Goal: Communication & Community: Answer question/provide support

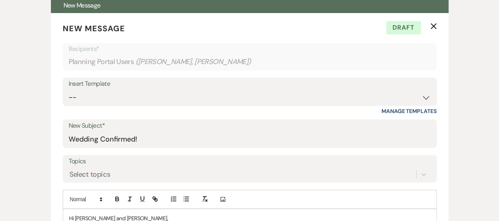
scroll to position [252, 0]
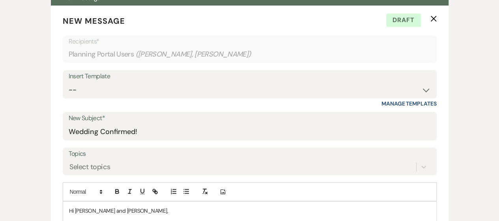
scroll to position [0, 0]
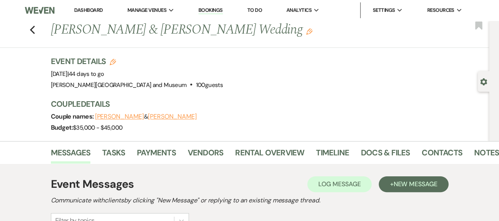
click at [80, 15] on li "Dashboard" at bounding box center [88, 10] width 36 height 16
click at [82, 11] on link "Dashboard" at bounding box center [88, 10] width 28 height 7
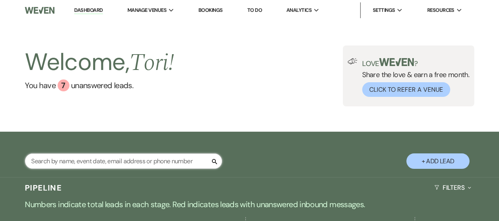
click at [111, 159] on input "text" at bounding box center [123, 160] width 197 height 15
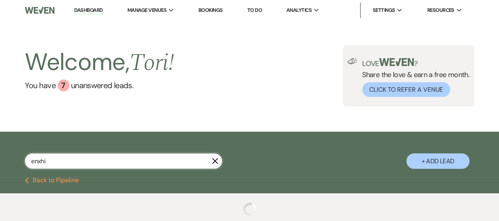
type input "enxhi"
select select "8"
select select "4"
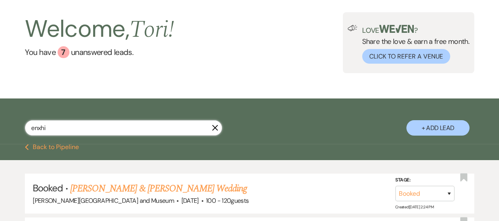
scroll to position [34, 0]
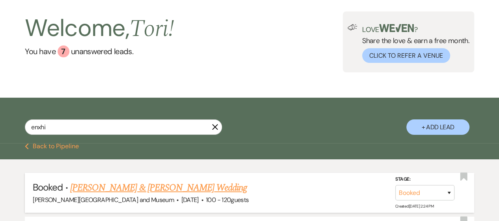
click at [164, 192] on link "[PERSON_NAME] & [PERSON_NAME] Wedding" at bounding box center [158, 187] width 177 height 14
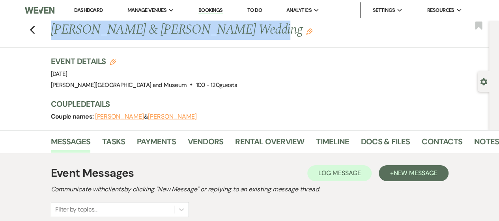
drag, startPoint x: 55, startPoint y: 30, endPoint x: 257, endPoint y: 35, distance: 202.0
click at [257, 35] on h1 "[PERSON_NAME] & [PERSON_NAME] Wedding Edit" at bounding box center [225, 30] width 348 height 19
click at [221, 34] on h1 "[PERSON_NAME] & [PERSON_NAME] Wedding Edit" at bounding box center [225, 30] width 348 height 19
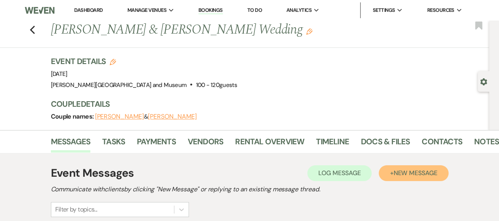
click at [401, 170] on span "New Message" at bounding box center [415, 172] width 44 height 8
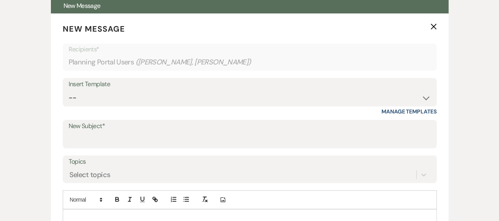
scroll to position [240, 0]
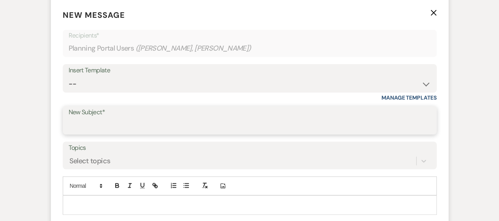
click at [275, 123] on input "New Subject*" at bounding box center [250, 125] width 362 height 15
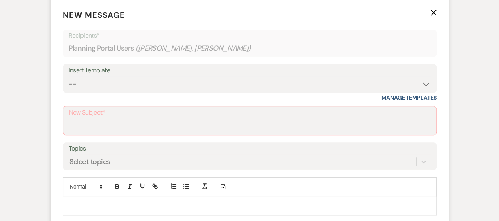
click at [273, 73] on div "Insert Template" at bounding box center [250, 70] width 362 height 11
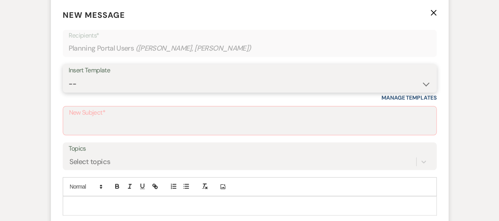
click at [273, 76] on select "-- Weven Planning Portal Introduction (Booked Events) Checking In Planning Foll…" at bounding box center [250, 83] width 362 height 15
select select "1881"
click at [69, 76] on select "-- Weven Planning Portal Introduction (Booked Events) Checking In Planning Foll…" at bounding box center [250, 83] width 362 height 15
type input "Event Follow-up/Thank You!"
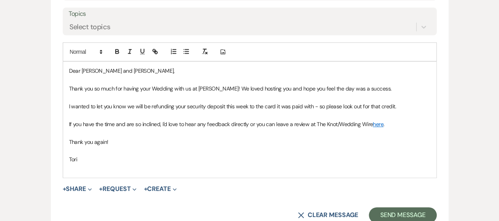
scroll to position [375, 0]
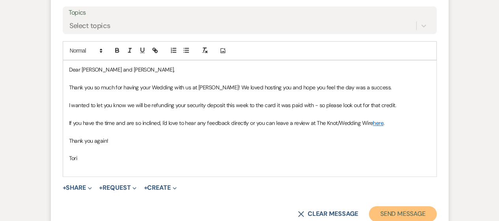
click at [402, 215] on button "Send Message" at bounding box center [402, 214] width 67 height 16
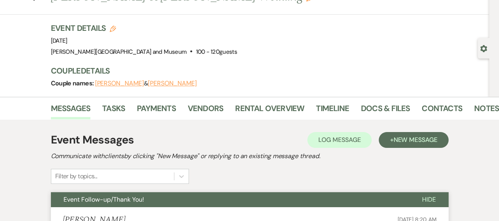
scroll to position [0, 0]
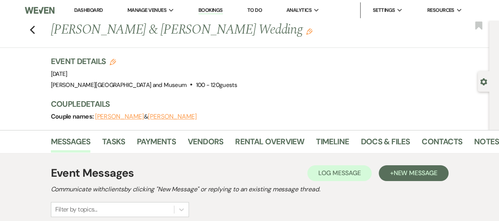
click at [80, 7] on link "Dashboard" at bounding box center [88, 10] width 28 height 7
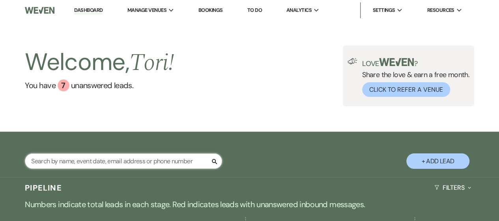
click at [117, 159] on input "text" at bounding box center [123, 160] width 197 height 15
type input "matt"
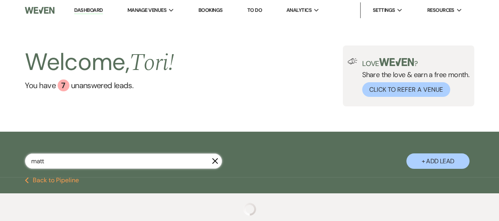
select select "8"
select select "6"
select select "8"
select select "5"
select select "8"
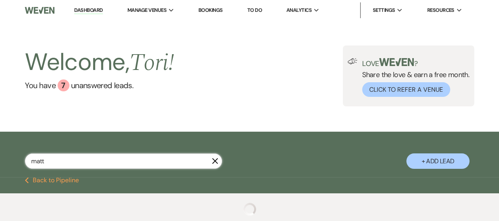
select select "5"
select select "8"
select select "5"
select select "8"
select select "5"
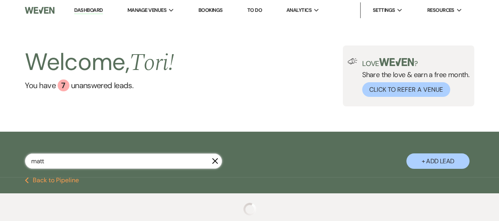
select select "8"
select select "5"
select select "8"
select select "10"
select select "8"
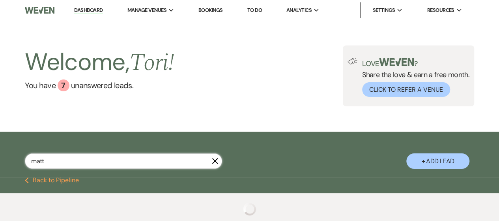
select select "5"
select select "8"
select select "5"
select select "8"
select select "10"
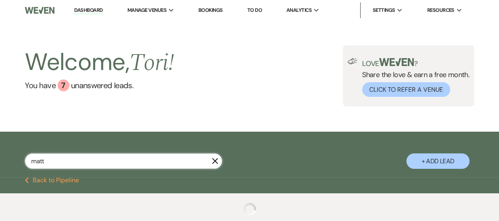
select select "8"
select select "10"
select select "8"
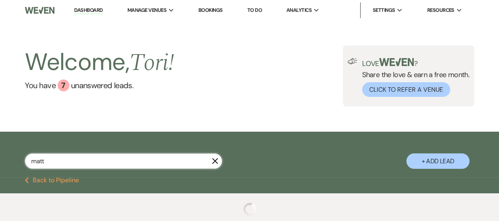
select select "5"
select select "8"
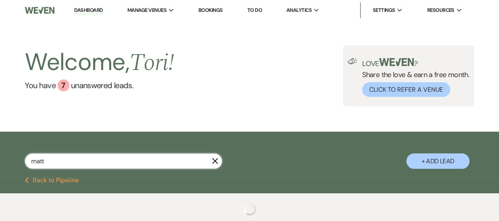
select select "8"
select select "2"
select select "8"
select select "2"
select select "8"
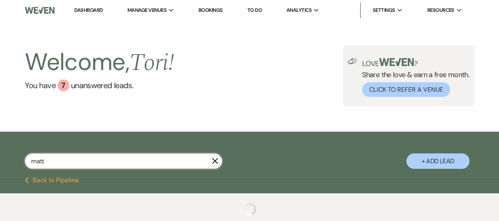
select select "2"
select select "8"
select select "2"
select select "8"
select select "2"
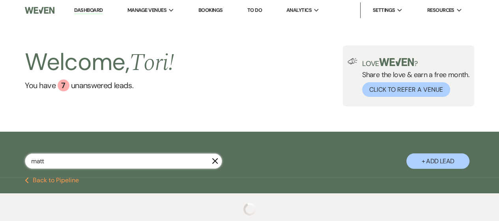
select select "8"
select select "2"
select select "8"
select select "2"
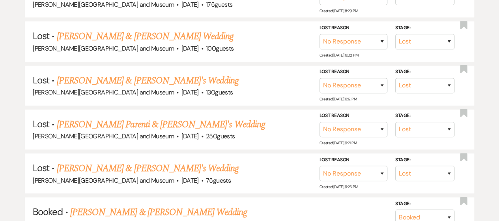
scroll to position [353, 0]
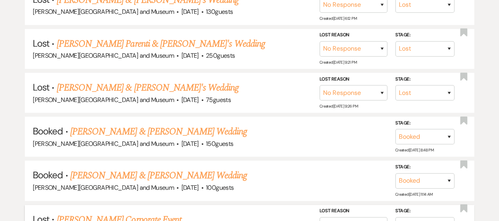
type input "matt"
click at [201, 144] on span "·" at bounding box center [202, 144] width 2 height 0
click at [174, 130] on link "[PERSON_NAME] & [PERSON_NAME] Wedding" at bounding box center [158, 131] width 177 height 14
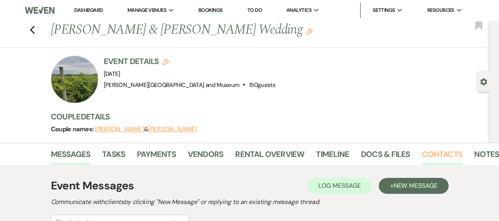
click at [430, 150] on link "Contacts" at bounding box center [442, 156] width 41 height 17
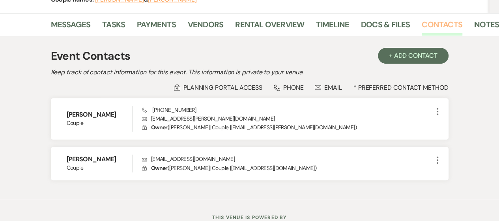
scroll to position [131, 0]
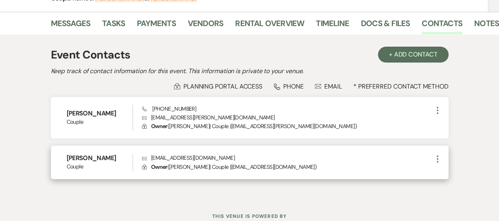
click at [151, 158] on p "Envelope [EMAIL_ADDRESS][DOMAIN_NAME]" at bounding box center [287, 157] width 291 height 9
drag, startPoint x: 151, startPoint y: 158, endPoint x: 210, endPoint y: 155, distance: 58.5
click at [210, 155] on p "Envelope [EMAIL_ADDRESS][DOMAIN_NAME]" at bounding box center [287, 157] width 291 height 9
copy p "[EMAIL_ADDRESS][DOMAIN_NAME]"
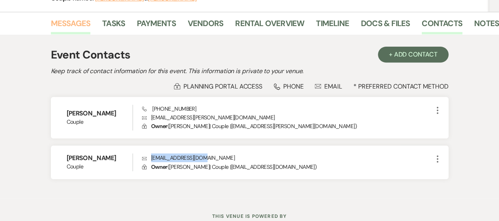
click at [70, 21] on link "Messages" at bounding box center [71, 25] width 40 height 17
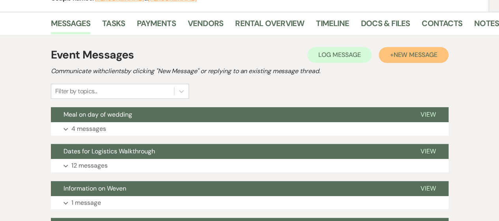
click at [400, 55] on span "New Message" at bounding box center [415, 54] width 44 height 8
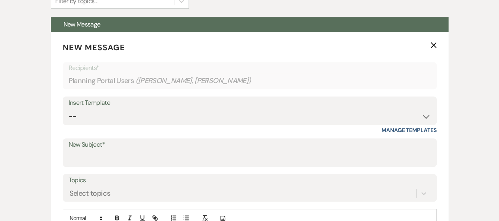
scroll to position [231, 0]
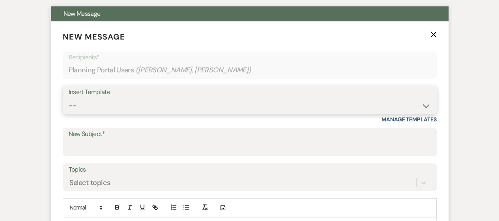
click at [404, 105] on select "-- Weven Planning Portal Introduction (Booked Events) Checking In Planning Foll…" at bounding box center [250, 105] width 362 height 15
select select "1881"
click at [69, 98] on select "-- Weven Planning Portal Introduction (Booked Events) Checking In Planning Foll…" at bounding box center [250, 105] width 362 height 15
type input "Event Follow-up/Thank You!"
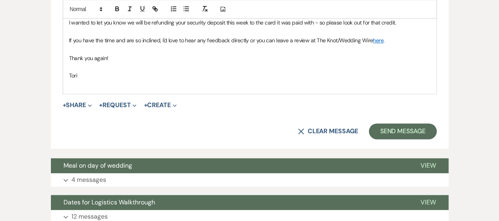
scroll to position [416, 0]
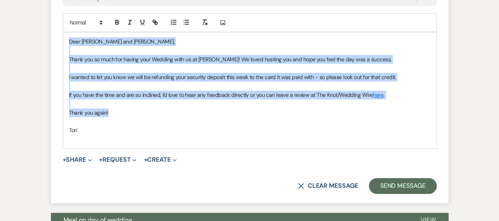
drag, startPoint x: 69, startPoint y: 40, endPoint x: 119, endPoint y: 115, distance: 90.2
click at [119, 115] on div "Dear [PERSON_NAME] and [PERSON_NAME], Thank you so much for having your Wedding…" at bounding box center [249, 90] width 373 height 116
copy div "Dear [PERSON_NAME] and [PERSON_NAME], Thank you so much for having your Wedding…"
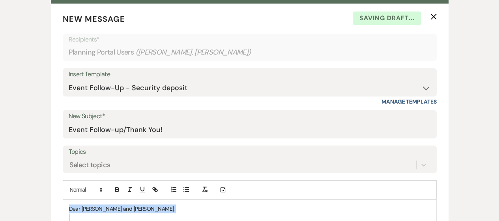
scroll to position [193, 0]
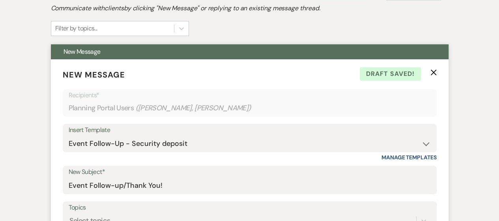
click at [432, 71] on icon "X" at bounding box center [433, 72] width 6 height 6
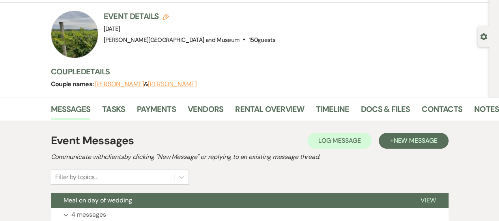
scroll to position [0, 0]
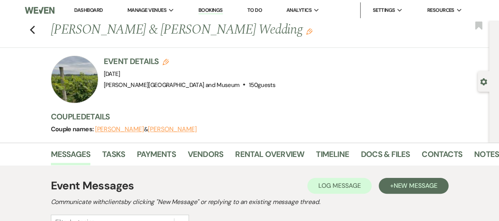
click at [84, 9] on link "Dashboard" at bounding box center [88, 10] width 28 height 7
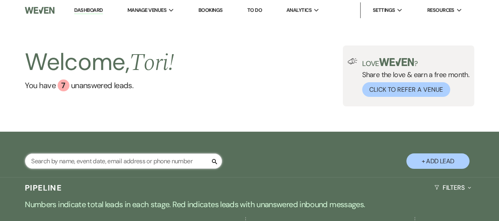
click at [113, 166] on input "text" at bounding box center [123, 160] width 197 height 15
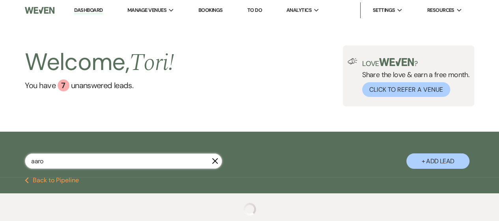
type input "[PERSON_NAME]"
select select "8"
select select "4"
select select "8"
select select "5"
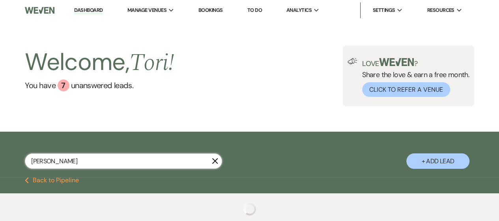
select select "8"
select select "10"
select select "8"
select select "4"
select select "8"
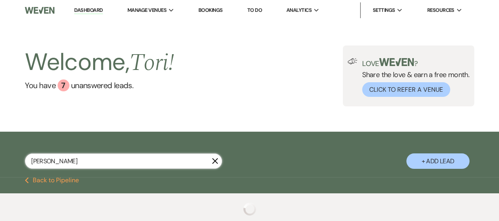
select select "10"
select select "8"
select select "4"
select select "8"
select select "1"
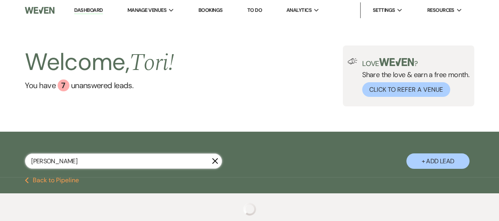
select select "8"
select select "10"
select select "8"
select select "5"
select select "8"
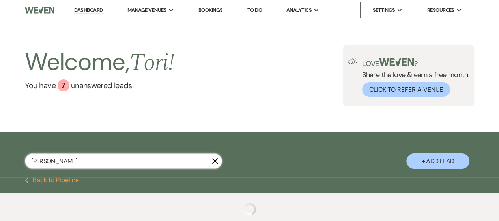
select select "5"
select select "8"
select select "6"
select select "8"
select select "6"
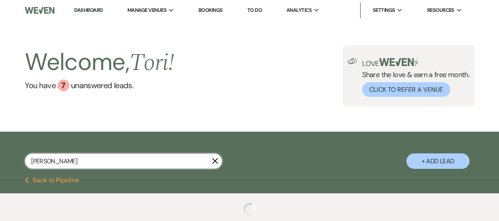
select select "8"
select select "6"
select select "8"
select select "5"
select select "8"
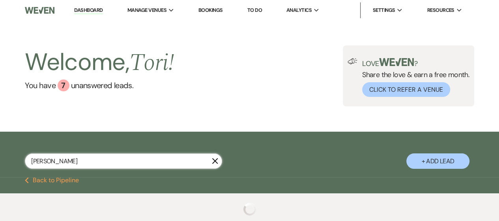
select select "5"
select select "8"
select select "5"
select select "8"
select select "10"
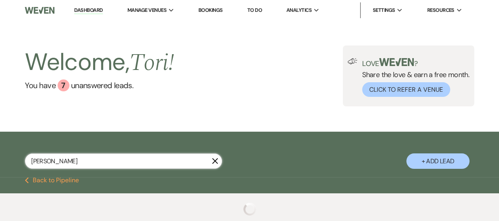
select select "8"
select select "5"
select select "8"
select select "5"
select select "8"
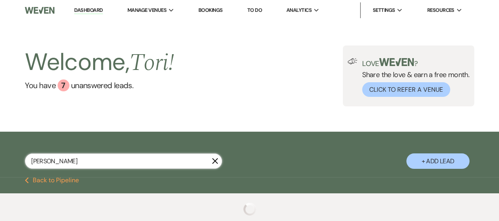
select select "5"
select select "8"
select select "10"
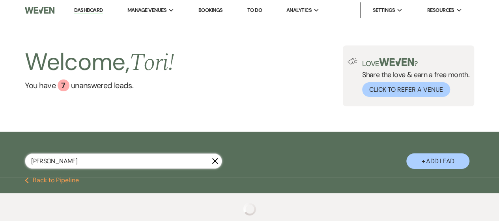
select select "8"
select select "5"
select select "8"
select select "5"
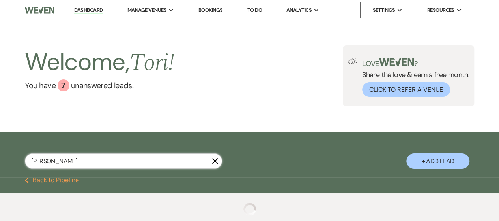
select select "8"
select select "6"
select select "8"
select select "5"
select select "8"
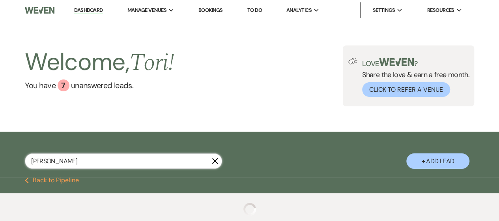
select select "8"
select select "5"
select select "8"
select select "5"
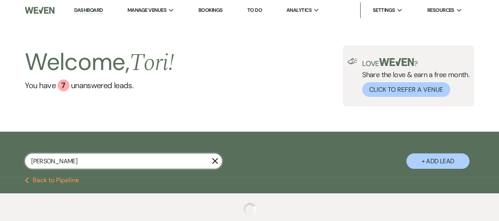
select select "8"
select select "5"
select select "8"
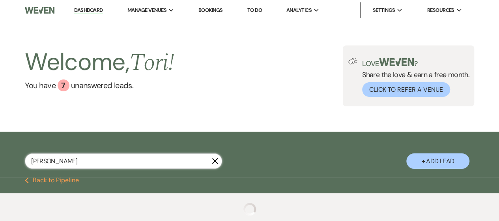
select select "8"
select select "2"
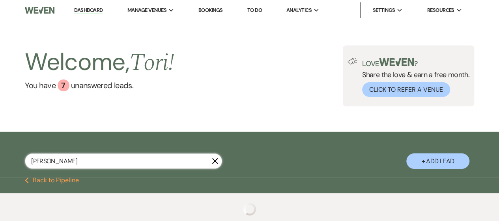
select select "8"
select select "2"
select select "8"
select select "2"
select select "8"
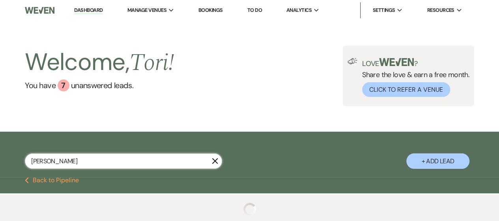
select select "2"
select select "8"
select select "2"
select select "8"
select select "2"
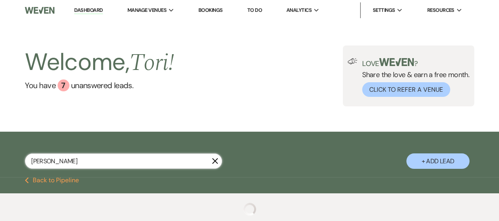
select select "8"
select select "2"
select select "8"
select select "2"
select select "8"
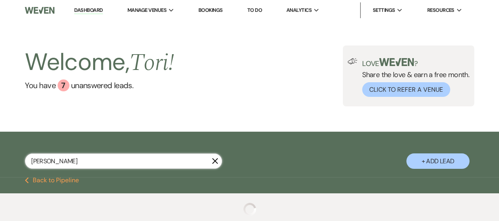
select select "2"
select select "8"
select select "2"
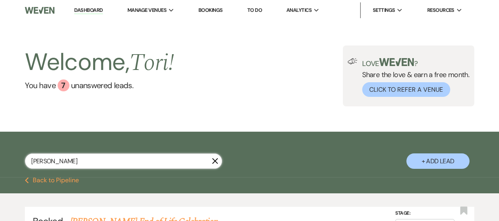
type input "[PERSON_NAME]"
select select "8"
select select "10"
select select "8"
select select "4"
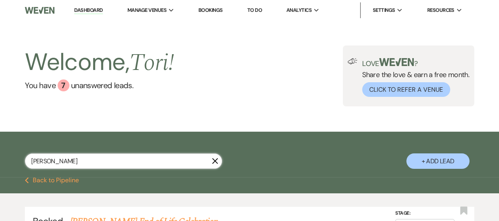
select select "8"
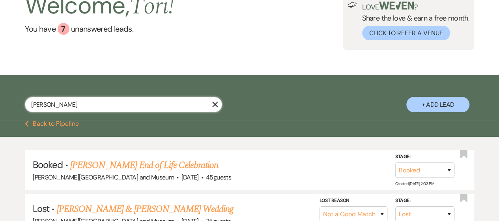
scroll to position [63, 0]
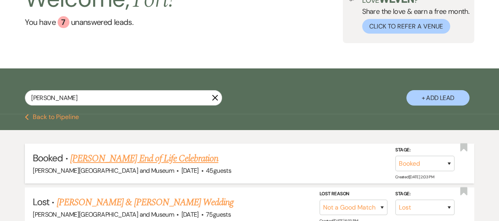
click at [200, 156] on link "[PERSON_NAME] End of Life Celebration" at bounding box center [144, 158] width 148 height 14
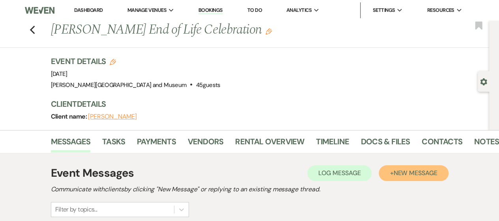
click at [407, 170] on span "New Message" at bounding box center [415, 172] width 44 height 8
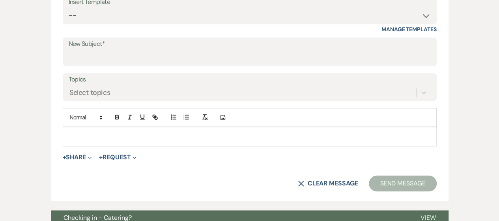
scroll to position [283, 0]
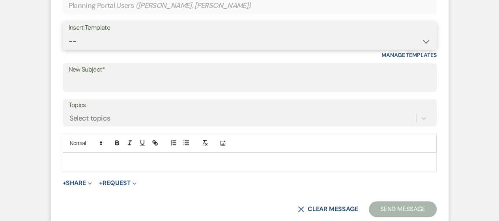
click at [252, 48] on select "-- Weven Planning Portal Introduction (Booked Events) Checking In Planning Foll…" at bounding box center [250, 41] width 362 height 15
select select "1881"
click at [69, 34] on select "-- Weven Planning Portal Introduction (Booked Events) Checking In Planning Foll…" at bounding box center [250, 41] width 362 height 15
type input "Event Follow-up/Thank You!"
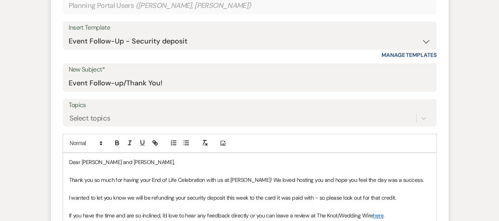
click at [260, 179] on p "Thank you so much for having your End of Life Celebration with us at [PERSON_NA…" at bounding box center [249, 179] width 361 height 9
click at [101, 161] on p "Dear [PERSON_NAME] and [PERSON_NAME]," at bounding box center [249, 161] width 361 height 9
click at [119, 161] on p "Dear [PERSON_NAME] and [PERSON_NAME]," at bounding box center [249, 161] width 361 height 9
click at [149, 178] on p "Thank you so much for having your End of Life Celebration with us at [PERSON_NA…" at bounding box center [249, 179] width 361 height 9
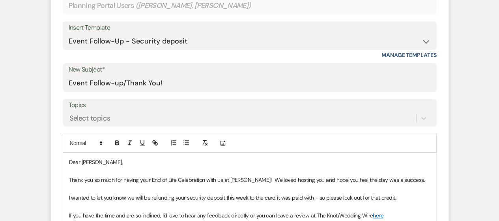
click at [149, 178] on p "Thank you so much for having your End of Life Celebration with us at [PERSON_NA…" at bounding box center [249, 179] width 361 height 9
drag, startPoint x: 123, startPoint y: 178, endPoint x: 159, endPoint y: 180, distance: 36.0
click at [159, 180] on p "Thank you so much for having your End of Life Celebration with us at [PERSON_NA…" at bounding box center [249, 179] width 361 height 9
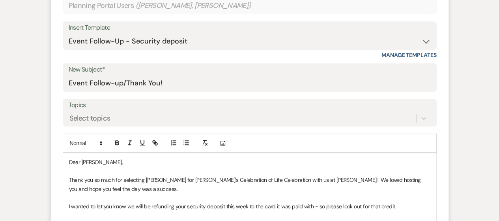
click at [323, 180] on p "Thank you so much for selecting [PERSON_NAME] for [PERSON_NAME]'s Celebration o…" at bounding box center [249, 184] width 361 height 18
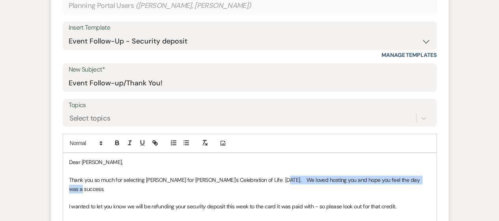
drag, startPoint x: 275, startPoint y: 179, endPoint x: 424, endPoint y: 179, distance: 149.9
click at [424, 179] on p "Thank you so much for selecting [PERSON_NAME] for [PERSON_NAME]'s Celebration o…" at bounding box center [249, 184] width 361 height 18
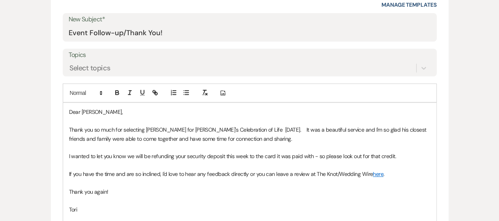
scroll to position [336, 0]
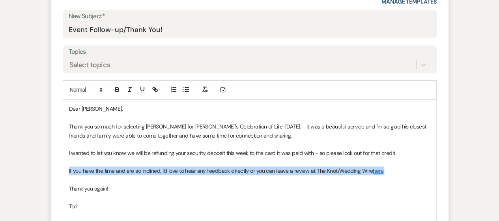
drag, startPoint x: 67, startPoint y: 171, endPoint x: 389, endPoint y: 168, distance: 321.5
click at [389, 168] on div "Dear [PERSON_NAME], Thank you so much for selecting [PERSON_NAME] for [PERSON_N…" at bounding box center [249, 161] width 373 height 124
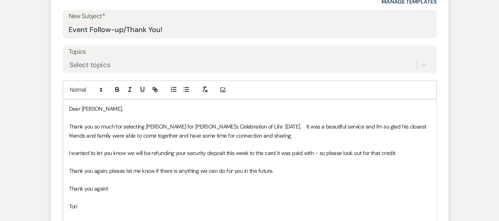
click at [114, 193] on p at bounding box center [249, 197] width 361 height 9
click at [114, 191] on p "Thank you again!" at bounding box center [249, 188] width 361 height 9
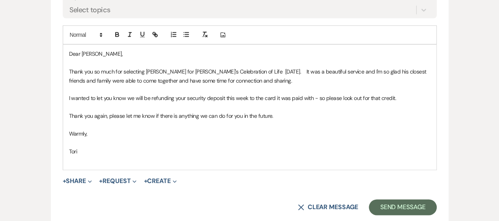
scroll to position [416, 0]
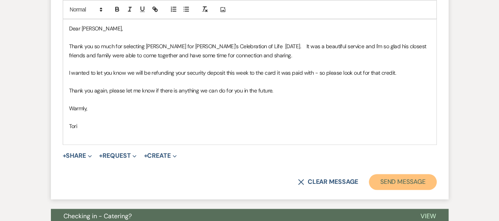
click at [420, 182] on button "Send Message" at bounding box center [402, 182] width 67 height 16
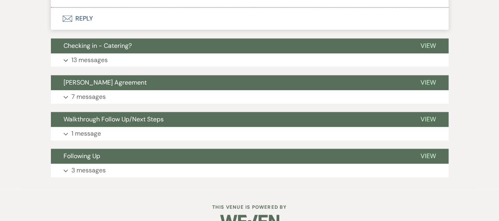
scroll to position [123, 0]
